Goal: Find specific page/section

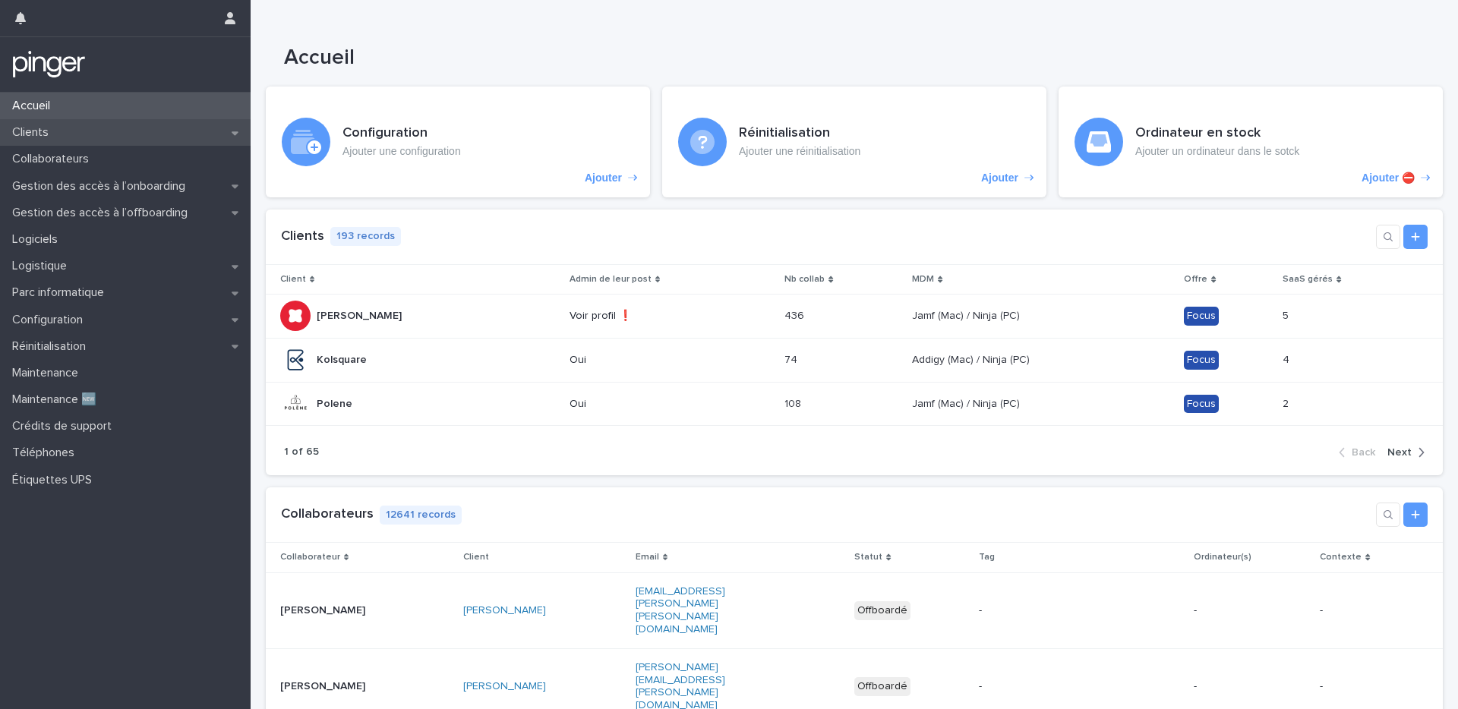
click at [71, 135] on div "Clients" at bounding box center [125, 132] width 251 height 27
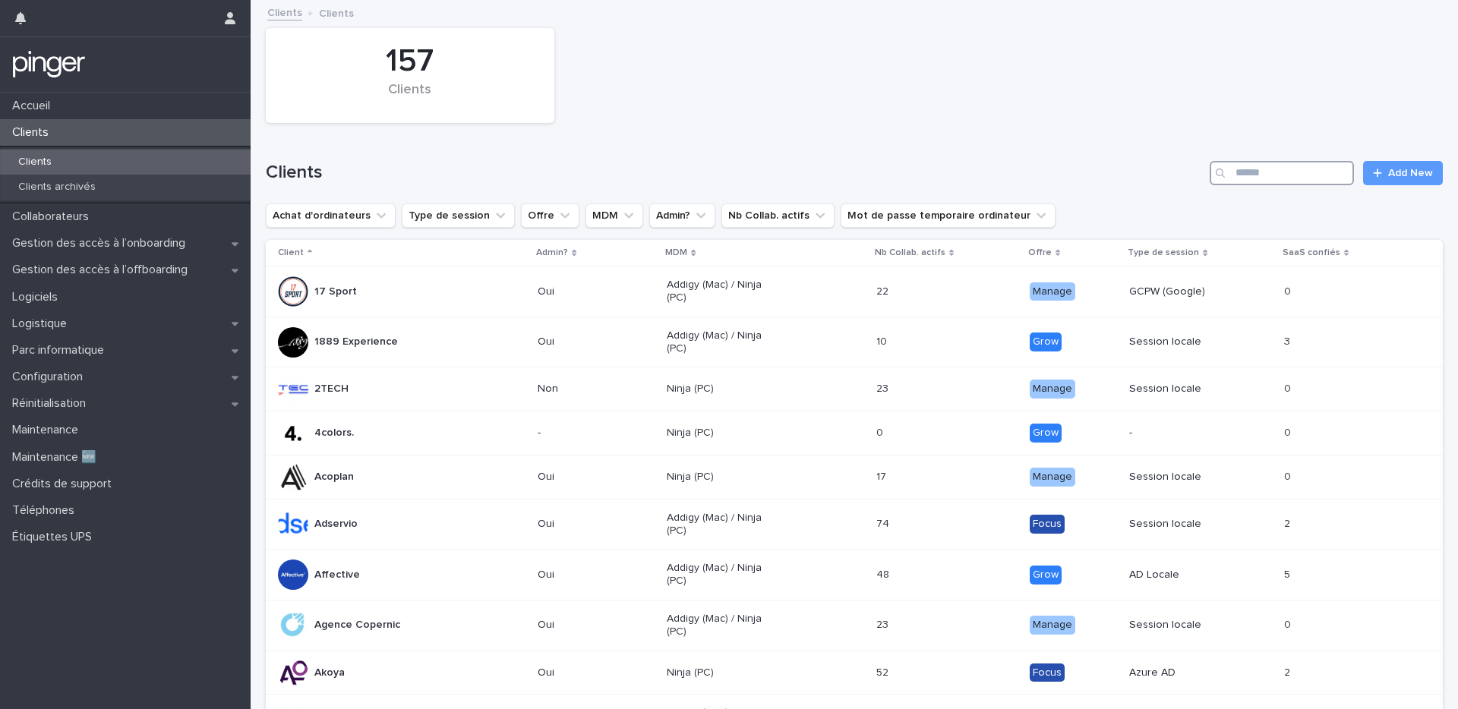
click at [1287, 175] on input "Search" at bounding box center [1282, 173] width 144 height 24
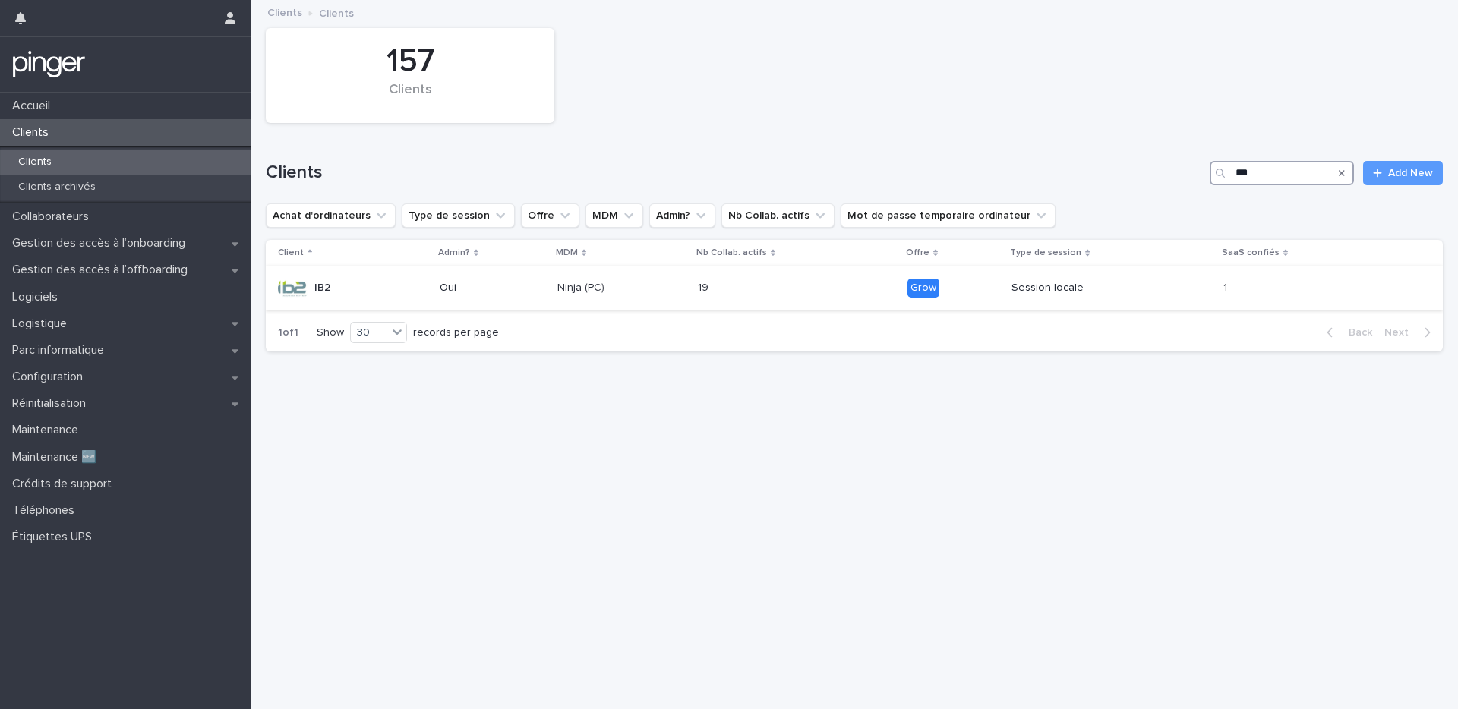
type input "***"
click at [506, 290] on p "Oui" at bounding box center [493, 288] width 106 height 13
